Goal: Find specific page/section: Find specific page/section

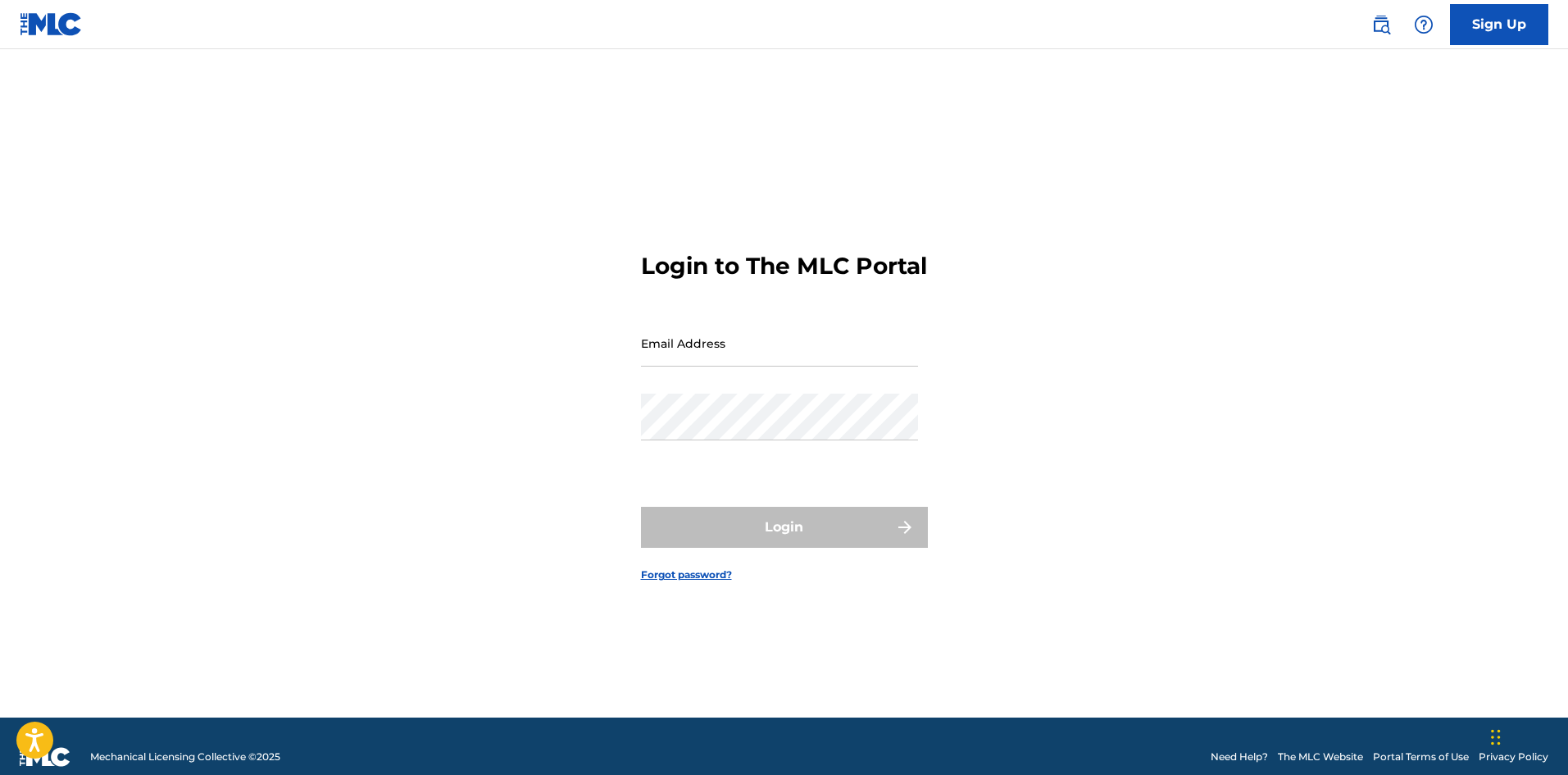
click at [785, 367] on input "Email Address" at bounding box center [779, 342] width 277 height 47
type input "[PERSON_NAME][EMAIL_ADDRESS][DOMAIN_NAME]"
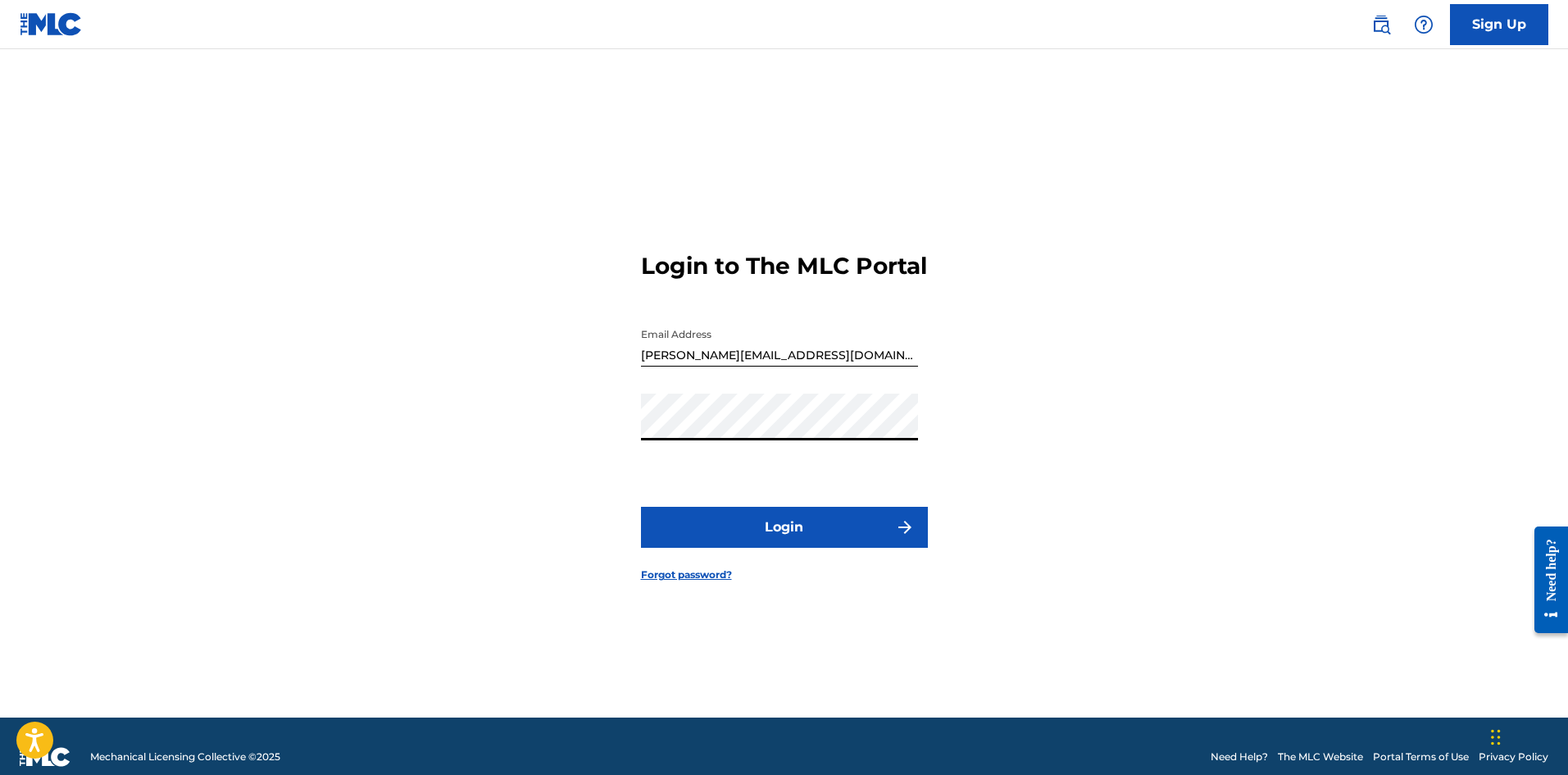
click at [755, 535] on button "Login" at bounding box center [784, 527] width 287 height 41
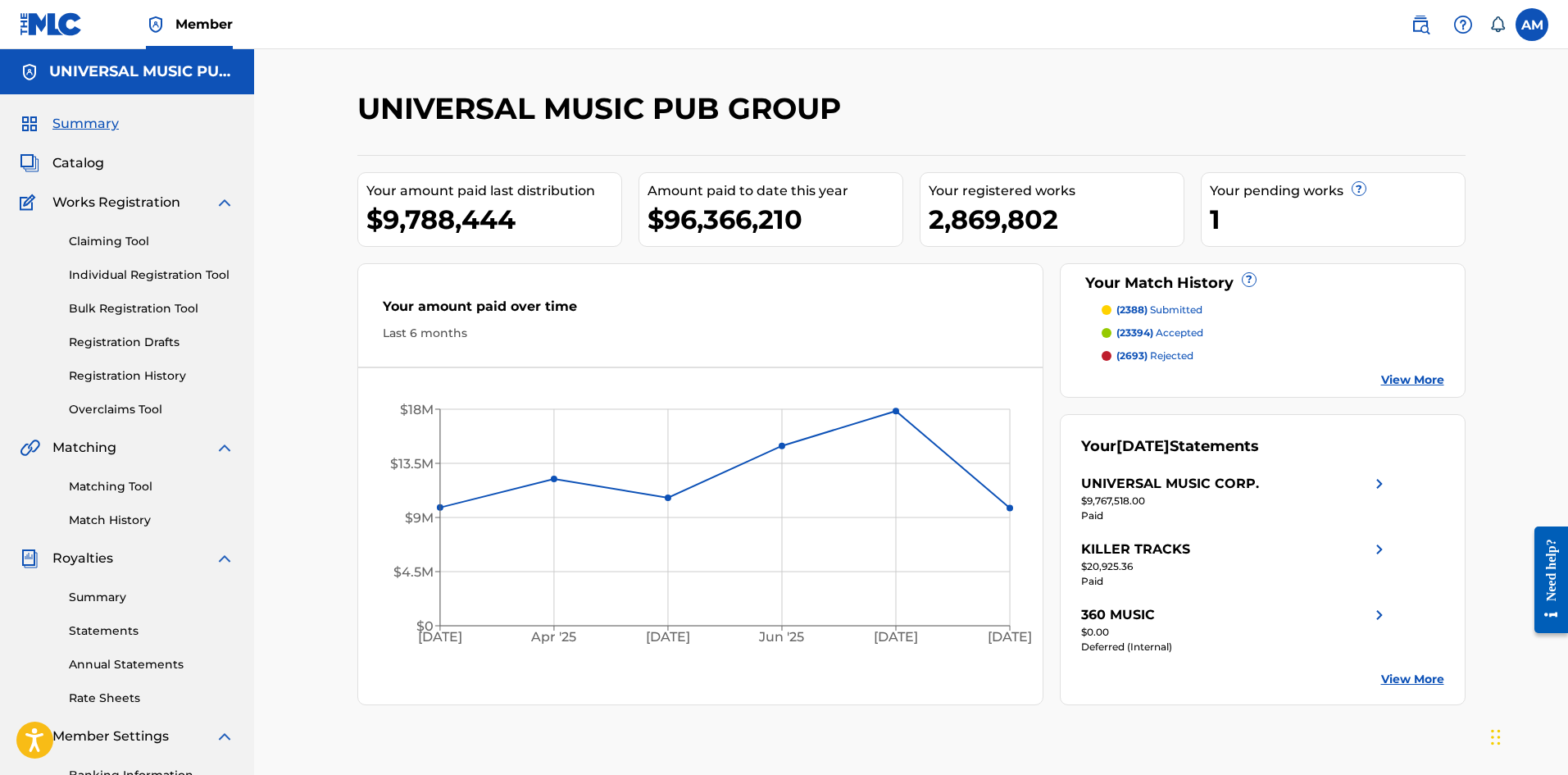
click at [1425, 33] on img at bounding box center [1420, 25] width 19 height 19
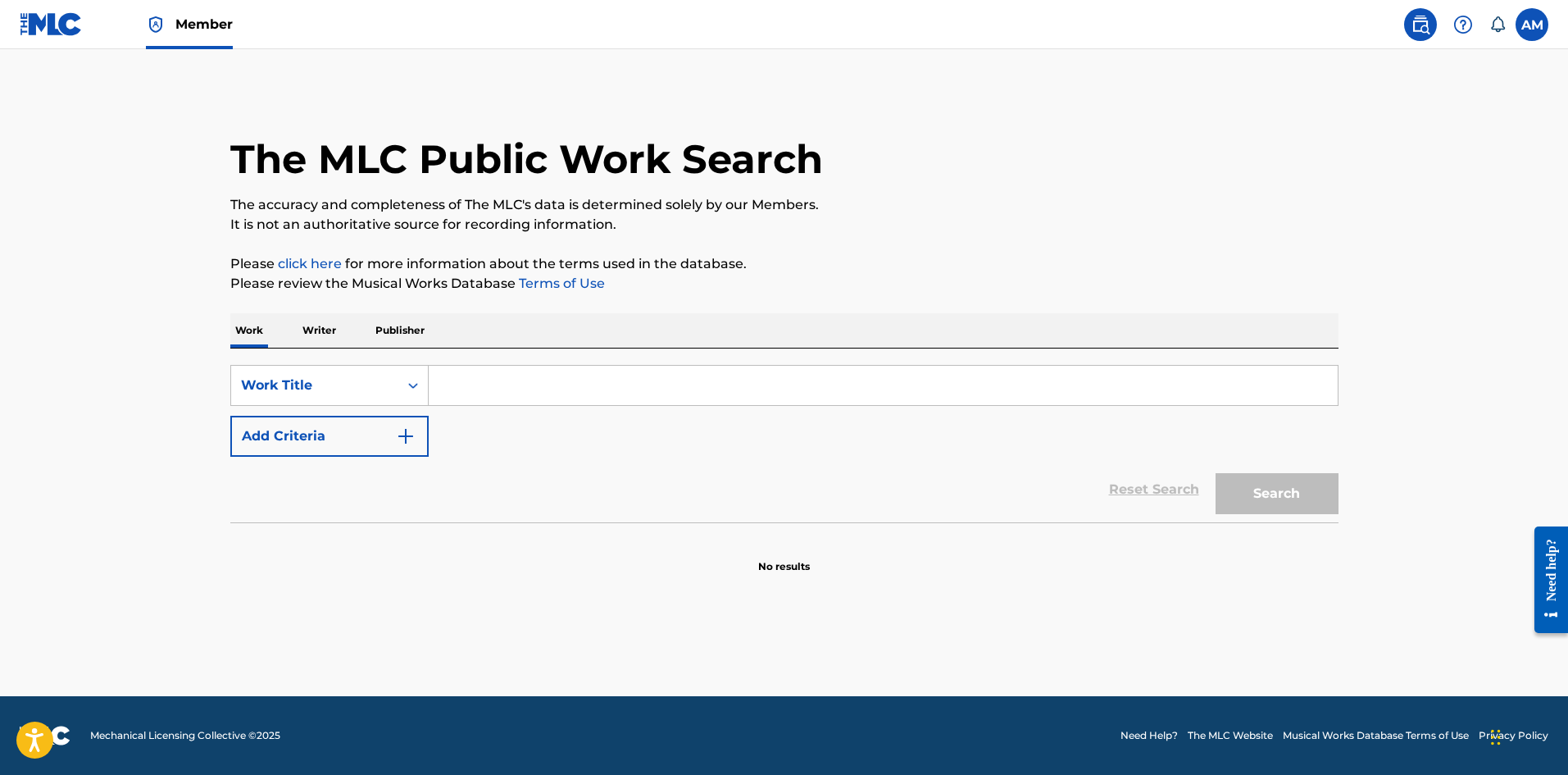
click at [179, 32] on span "Member" at bounding box center [203, 24] width 57 height 18
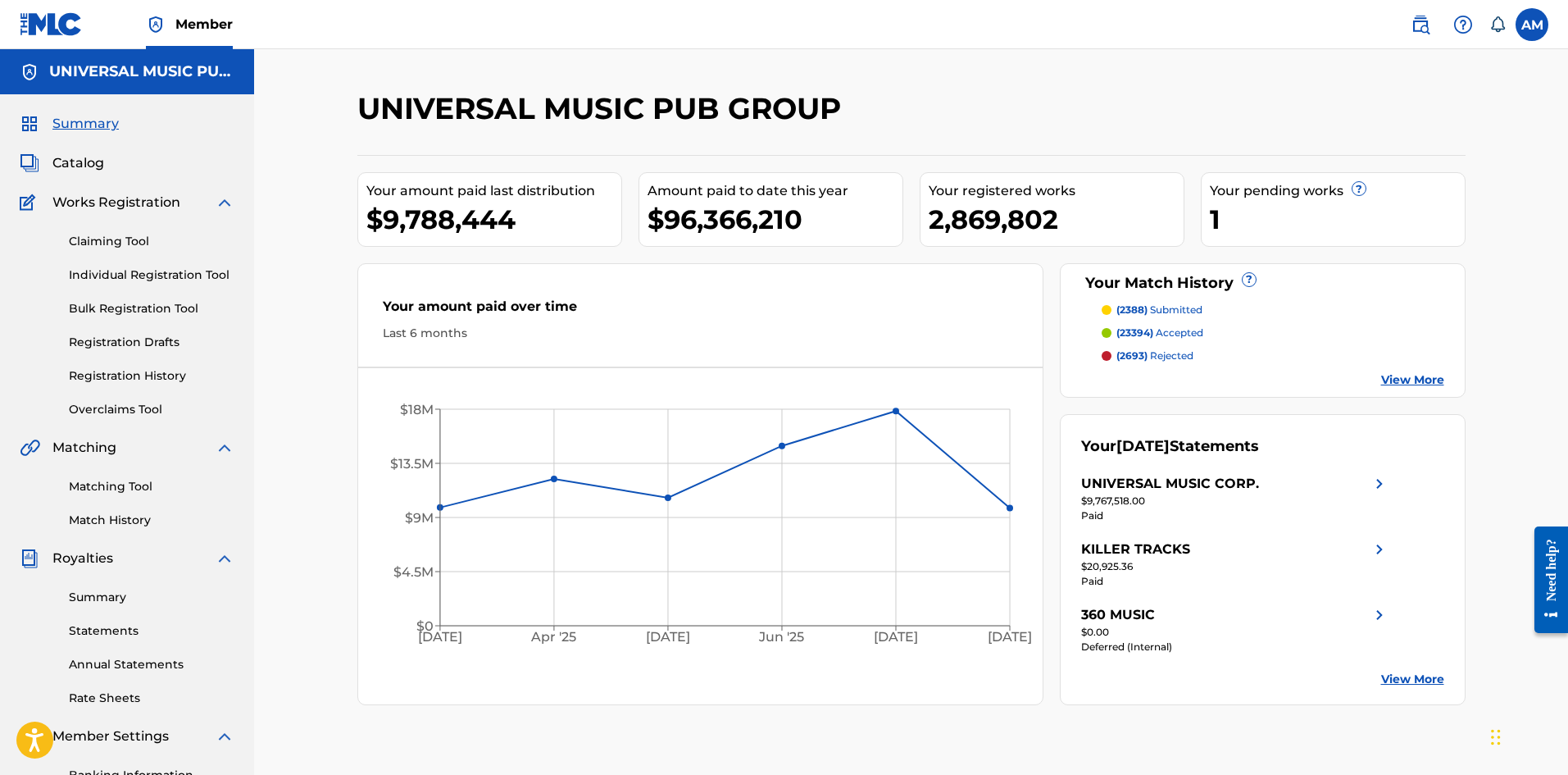
click at [73, 165] on span "Catalog" at bounding box center [78, 163] width 52 height 19
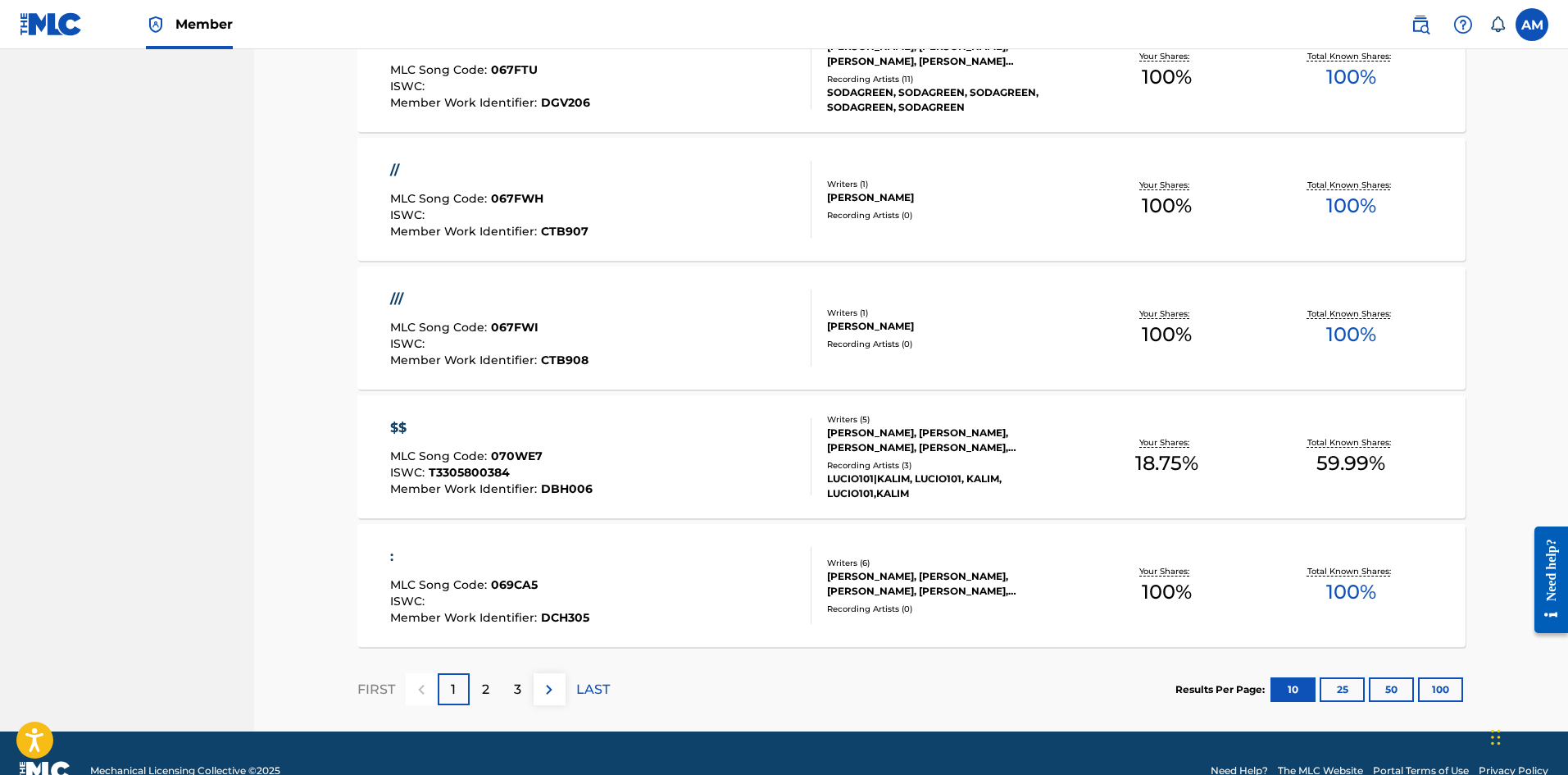
scroll to position [1101, 0]
